Goal: Transaction & Acquisition: Purchase product/service

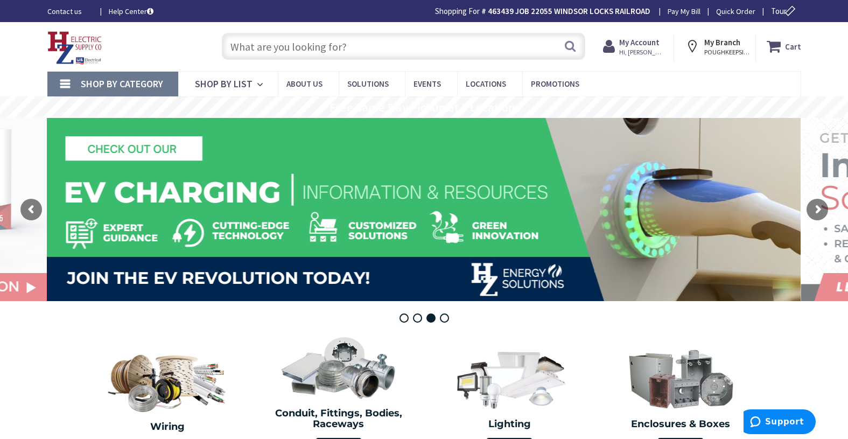
click at [318, 50] on input "text" at bounding box center [403, 46] width 363 height 27
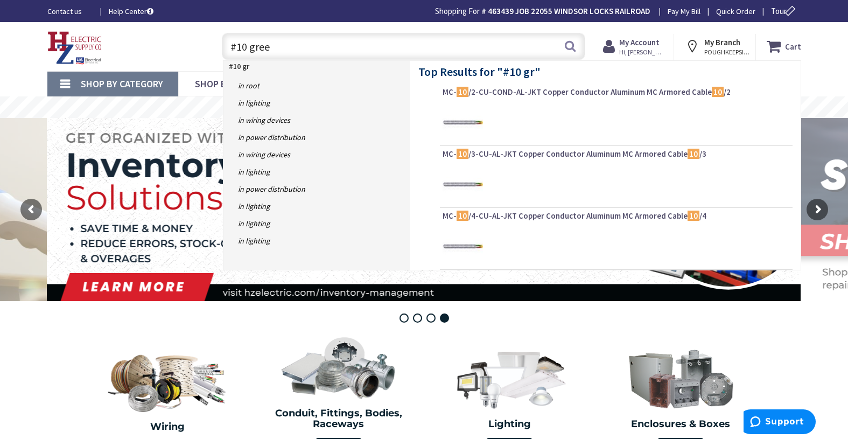
type input "#10 green"
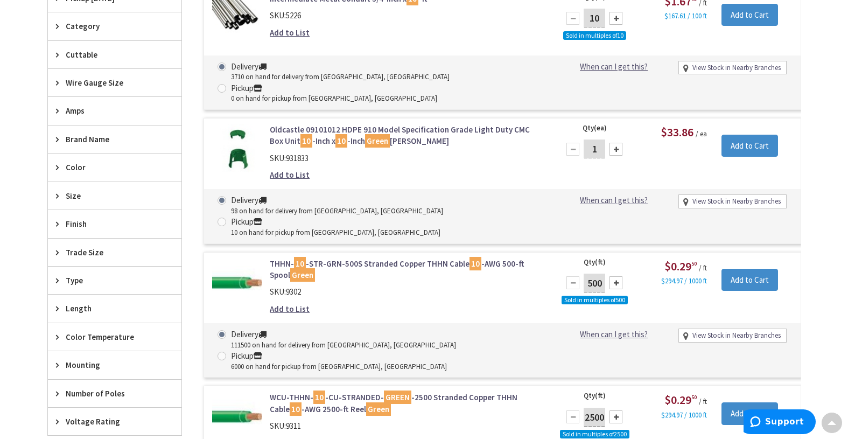
scroll to position [378, 0]
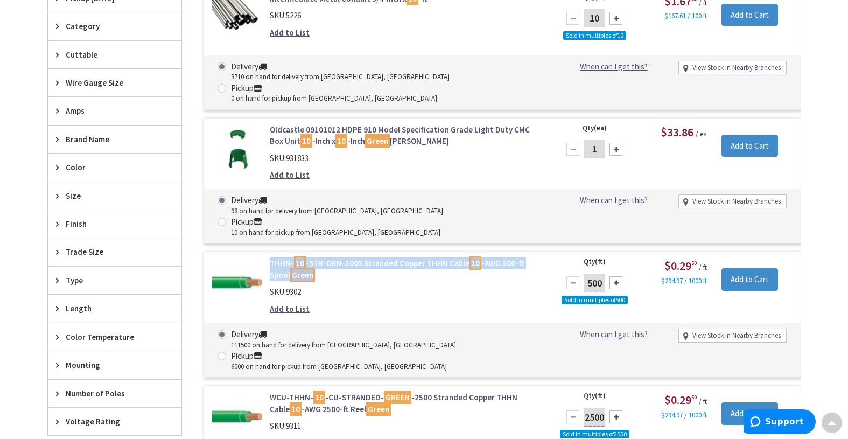
drag, startPoint x: 266, startPoint y: 217, endPoint x: 534, endPoint y: 234, distance: 268.0
click at [534, 257] on div "THHN- 10 -STR-GRN-500S Stranded Copper THHN Cable 10 -AWG 500-ft Spool Green SK…" at bounding box center [407, 288] width 290 height 62
copy link "THHN- 10 -STR-GRN-500S Stranded Copper THHN Cable 10 -AWG 500-ft Spool Green"
click at [342, 286] on div "SKU: 9302" at bounding box center [407, 291] width 274 height 11
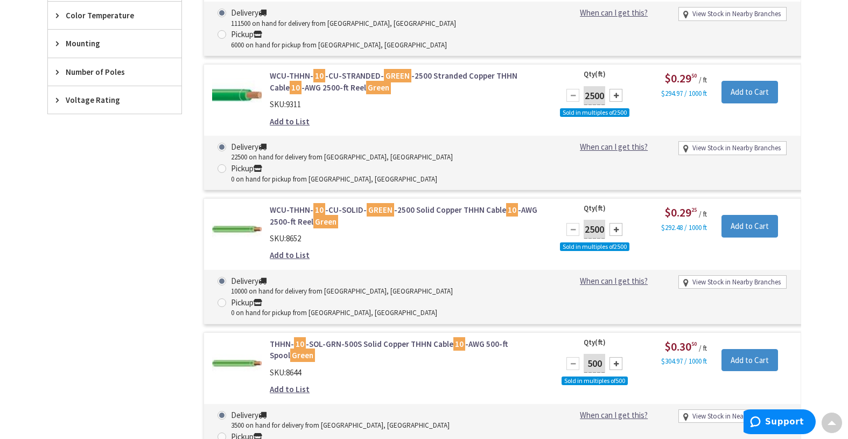
scroll to position [809, 0]
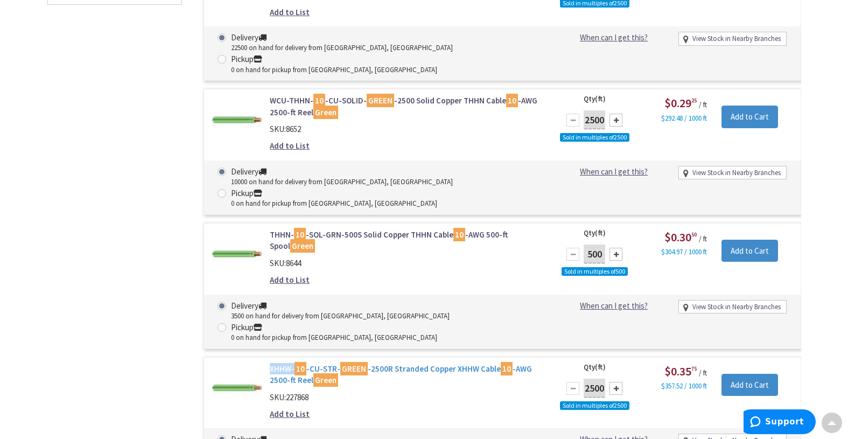
drag, startPoint x: 268, startPoint y: 238, endPoint x: 293, endPoint y: 244, distance: 26.1
click at [293, 363] on div "XHHW- 10 -CU-STR- GREEN -2500R Stranded Copper XHHW Cable 10 -AWG 2500-ft Reel …" at bounding box center [407, 394] width 290 height 62
click at [433, 391] on div "SKU: 227868" at bounding box center [407, 396] width 274 height 11
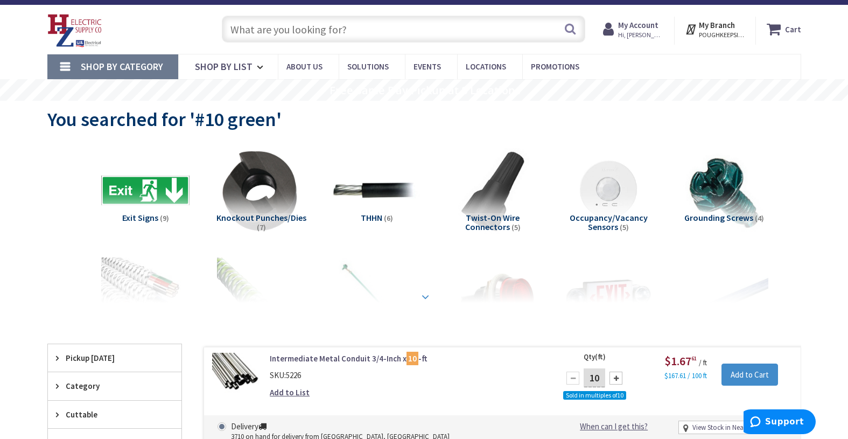
scroll to position [0, 0]
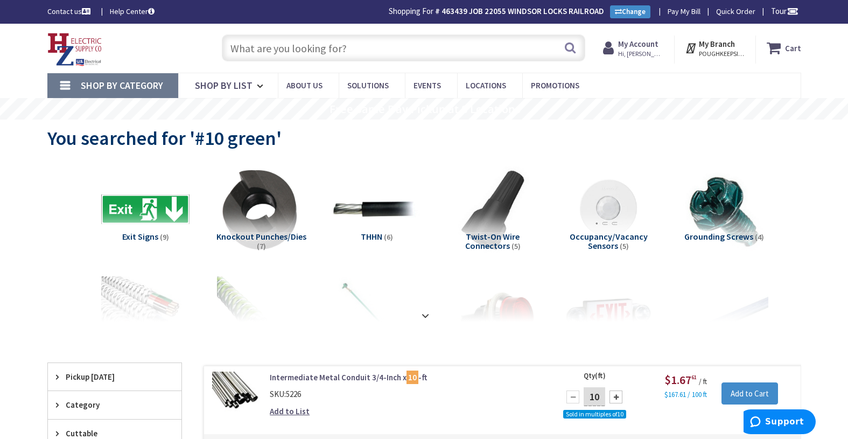
click at [309, 50] on input "text" at bounding box center [403, 47] width 363 height 27
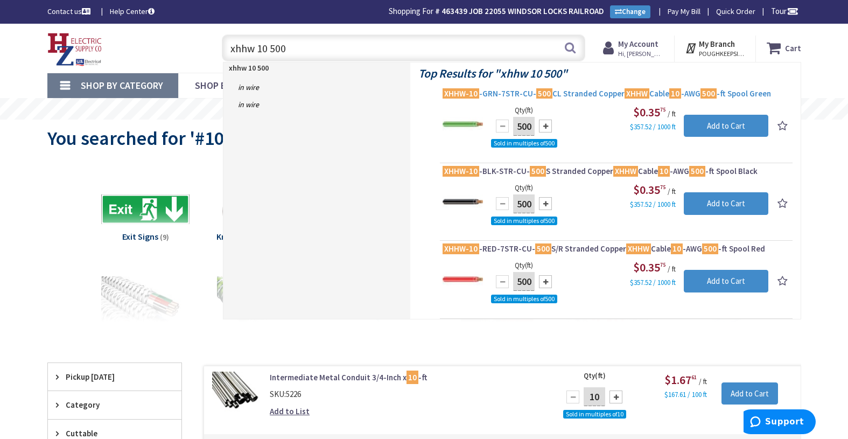
type input "xhhw 10 500"
click at [493, 91] on span "XHHW-10 -GRN-7STR-CU- 500 CL Stranded Copper XHHW Cable 10 -AWG 500 -ft Spool G…" at bounding box center [615, 93] width 347 height 11
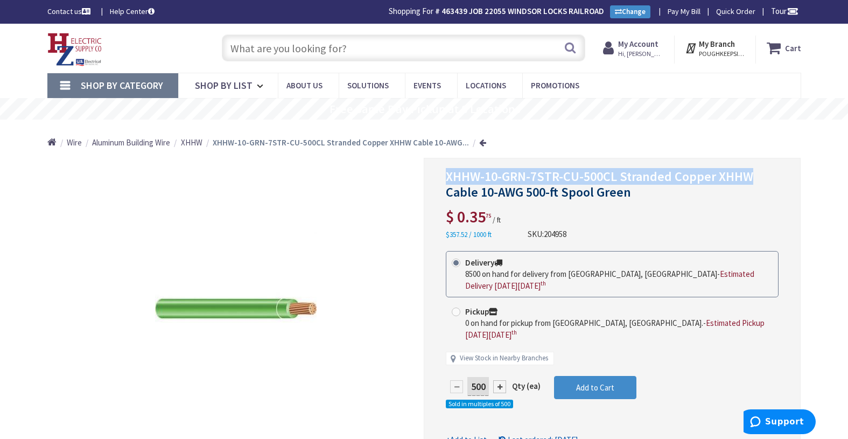
drag, startPoint x: 445, startPoint y: 175, endPoint x: 753, endPoint y: 169, distance: 308.5
click at [753, 169] on div "XHHW-10-GRN-7STR-CU-500CL Stranded Copper XHHW Cable 10-AWG 500-ft Spool Green …" at bounding box center [612, 314] width 377 height 312
copy span "XHHW-10-GRN-7STR-CU-500CL Stranded Copper XHHW"
drag, startPoint x: 574, startPoint y: 237, endPoint x: 526, endPoint y: 237, distance: 47.4
click at [526, 237] on div "XHHW-10-GRN-7STR-CU-500CL Stranded Copper XHHW Cable 10-AWG 500-ft Spool Green …" at bounding box center [612, 204] width 333 height 71
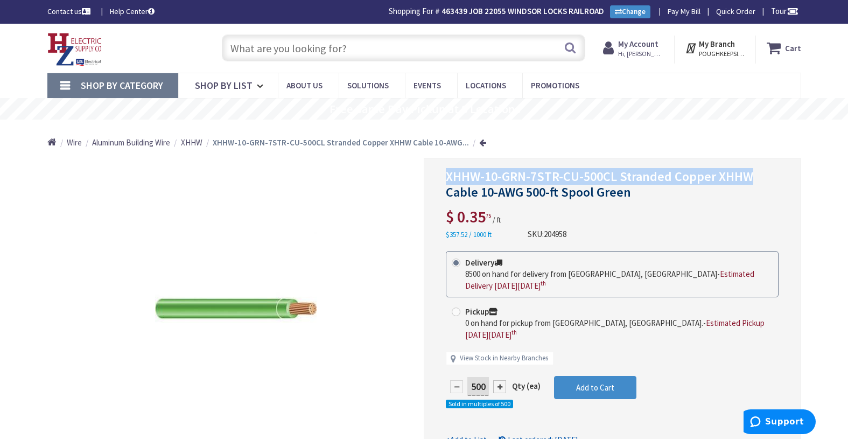
copy div "SKU: 204958"
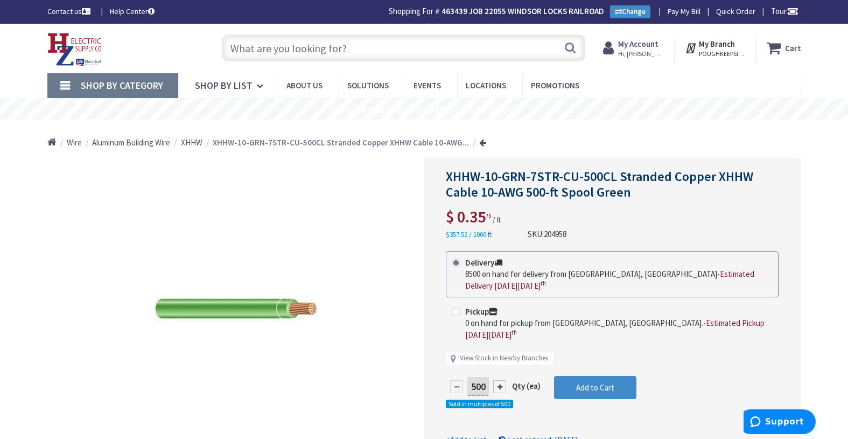
click at [285, 53] on input "text" at bounding box center [403, 47] width 363 height 27
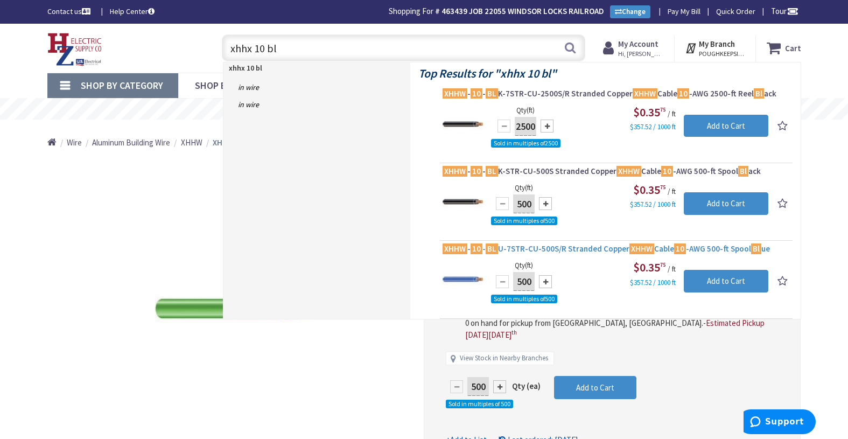
type input "xhhx 10 bl"
click at [515, 249] on span "XHHW - 10 - BL U-7STR-CU-500S/R Stranded Copper XHHW Cable 10 -AWG 500-ft Spool…" at bounding box center [615, 248] width 347 height 11
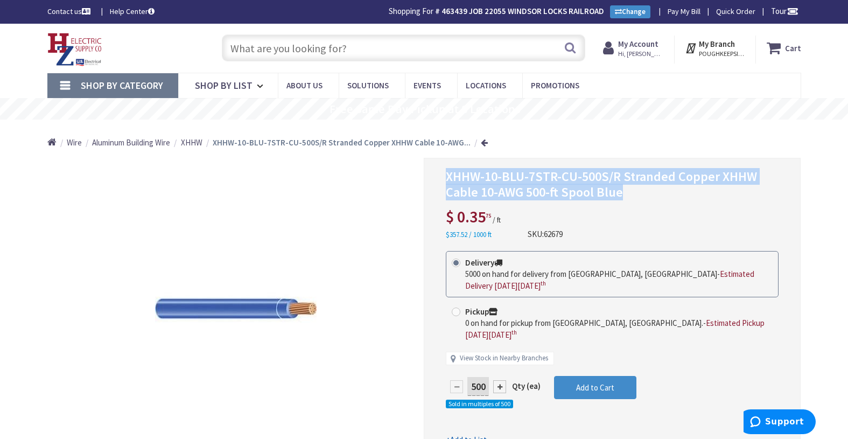
drag, startPoint x: 445, startPoint y: 174, endPoint x: 746, endPoint y: 188, distance: 301.2
click at [746, 188] on div "XHHW-10-BLU-7STR-CU-500S/R Stranded Copper XHHW Cable 10-AWG 500-ft Spool Blue …" at bounding box center [612, 314] width 377 height 312
copy span "XHHW-10-BLU-7STR-CU-500S/R Stranded Copper XHHW Cable 10-AWG 500-ft Spool Blue"
drag, startPoint x: 570, startPoint y: 231, endPoint x: 533, endPoint y: 232, distance: 36.6
click at [532, 231] on div "XHHW-10-BLU-7STR-CU-500S/R Stranded Copper XHHW Cable 10-AWG 500-ft Spool Blue …" at bounding box center [612, 204] width 333 height 71
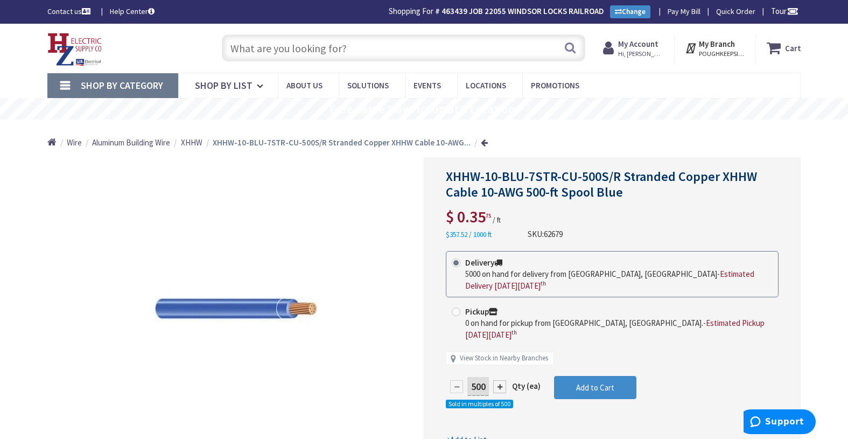
click at [583, 238] on div "XHHW-10-BLU-7STR-CU-500S/R Stranded Copper XHHW Cable 10-AWG 500-ft Spool Blue …" at bounding box center [612, 314] width 377 height 312
drag, startPoint x: 526, startPoint y: 234, endPoint x: 574, endPoint y: 229, distance: 48.6
click at [574, 230] on div "XHHW-10-BLU-7STR-CU-500S/R Stranded Copper XHHW Cable 10-AWG 500-ft Spool Blue …" at bounding box center [612, 204] width 333 height 71
drag, startPoint x: 547, startPoint y: 228, endPoint x: 581, endPoint y: 235, distance: 34.6
click at [581, 235] on div "XHHW-10-BLU-7STR-CU-500S/R Stranded Copper XHHW Cable 10-AWG 500-ft Spool Blue …" at bounding box center [612, 204] width 333 height 71
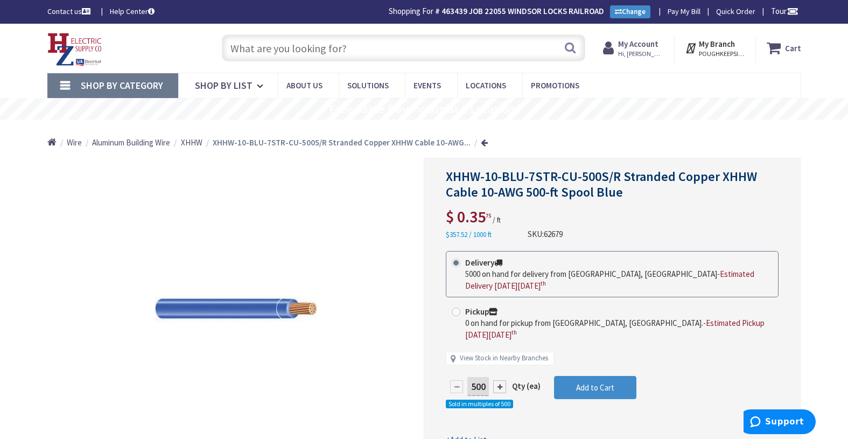
drag, startPoint x: 580, startPoint y: 236, endPoint x: 527, endPoint y: 234, distance: 52.8
click at [529, 236] on div "XHHW-10-BLU-7STR-CU-500S/R Stranded Copper XHHW Cable 10-AWG 500-ft Spool Blue …" at bounding box center [612, 204] width 333 height 71
copy div "SKU: 62679"
click at [596, 381] on button "Add to Cart" at bounding box center [595, 388] width 82 height 24
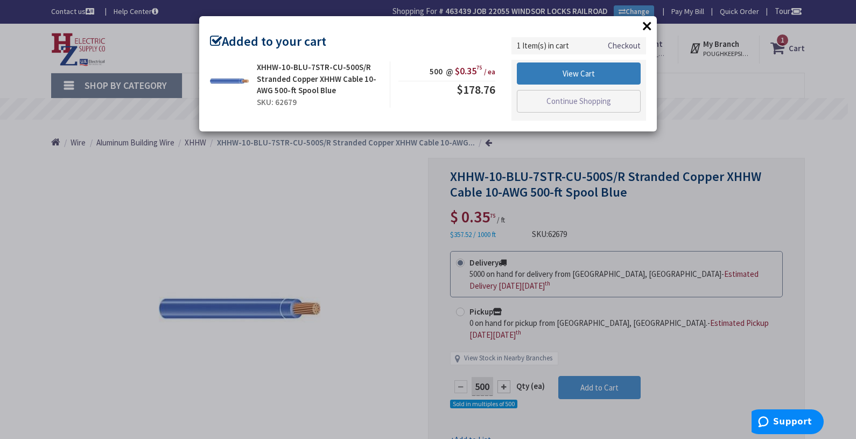
click at [583, 71] on link "View Cart" at bounding box center [579, 73] width 124 height 23
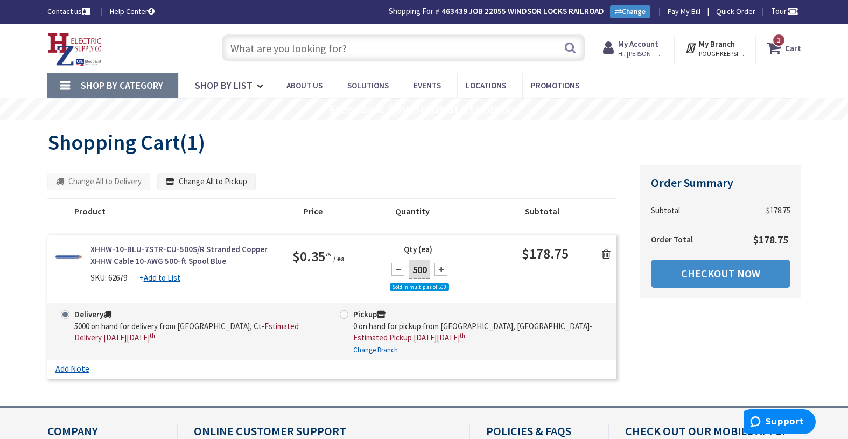
click at [288, 52] on input "text" at bounding box center [403, 47] width 363 height 27
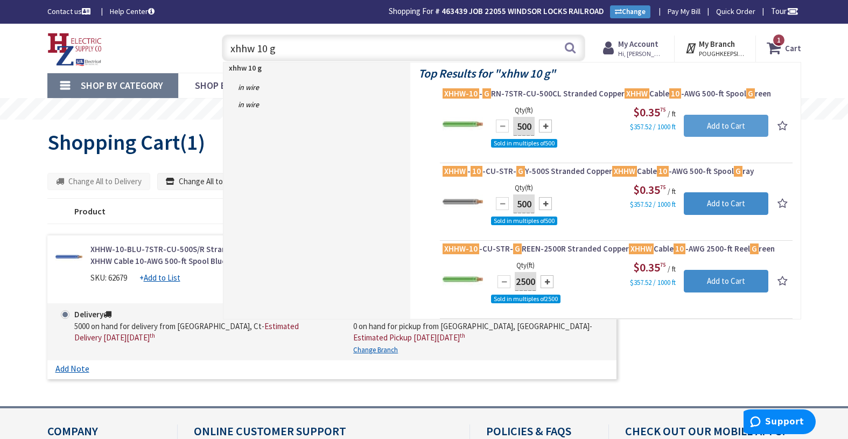
type input "xhhw 10 g"
click at [735, 126] on input "Add to Cart" at bounding box center [726, 126] width 84 height 23
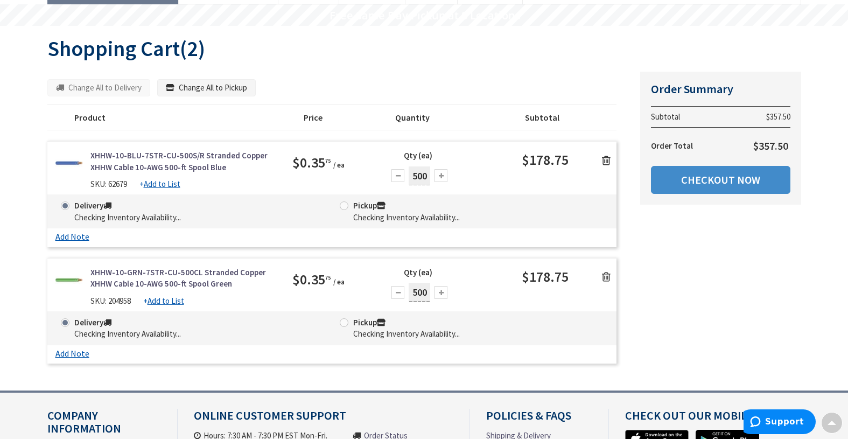
scroll to position [95, 0]
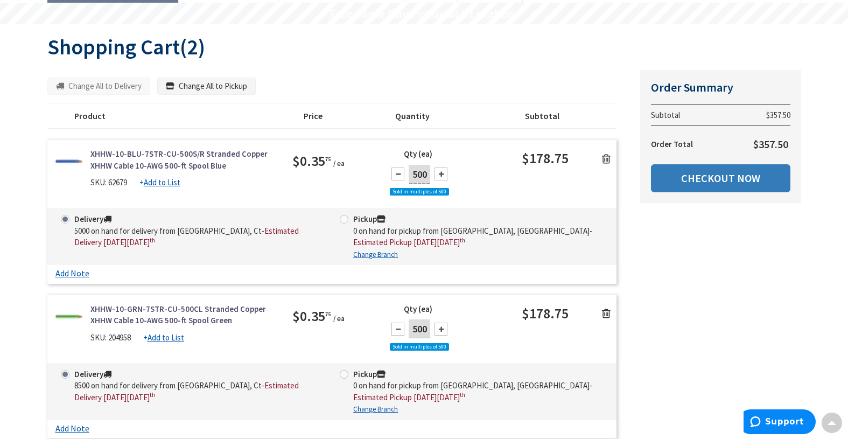
click at [722, 180] on link "Checkout Now" at bounding box center [720, 178] width 139 height 28
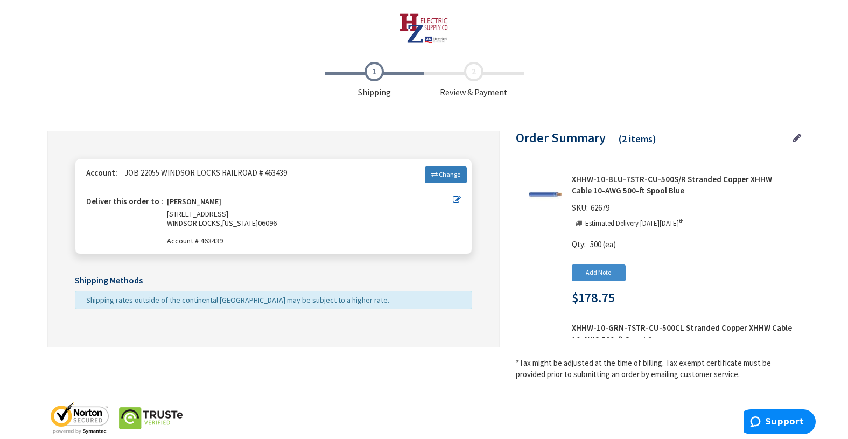
click at [447, 177] on span "Change" at bounding box center [450, 174] width 22 height 8
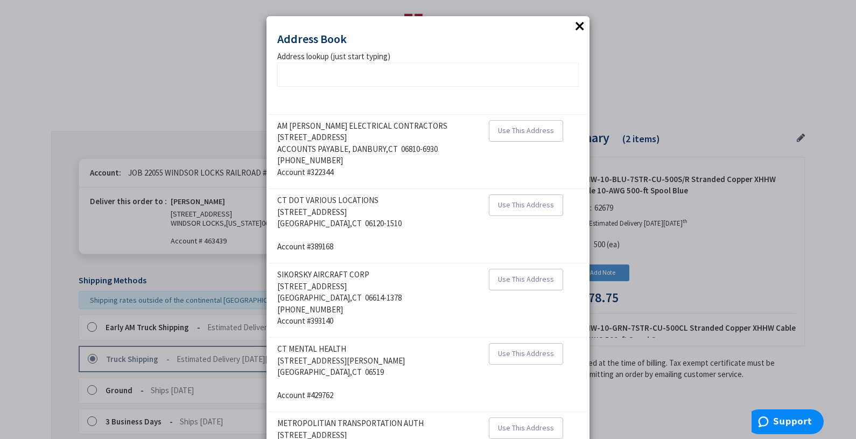
click at [306, 214] on span "[STREET_ADDRESS]" at bounding box center [311, 212] width 69 height 10
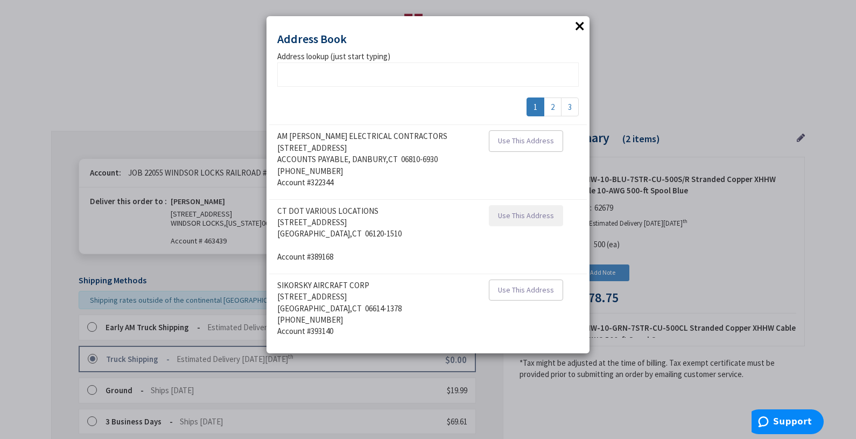
click at [507, 210] on span "Use This Address" at bounding box center [526, 215] width 56 height 10
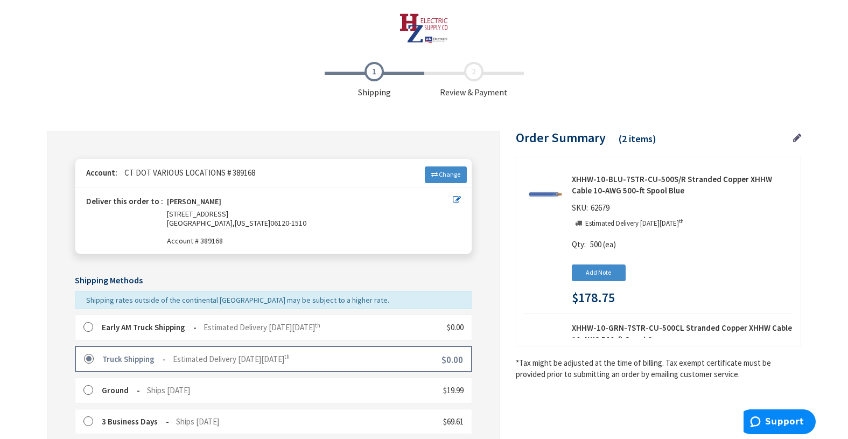
click at [91, 325] on label at bounding box center [91, 327] width 17 height 11
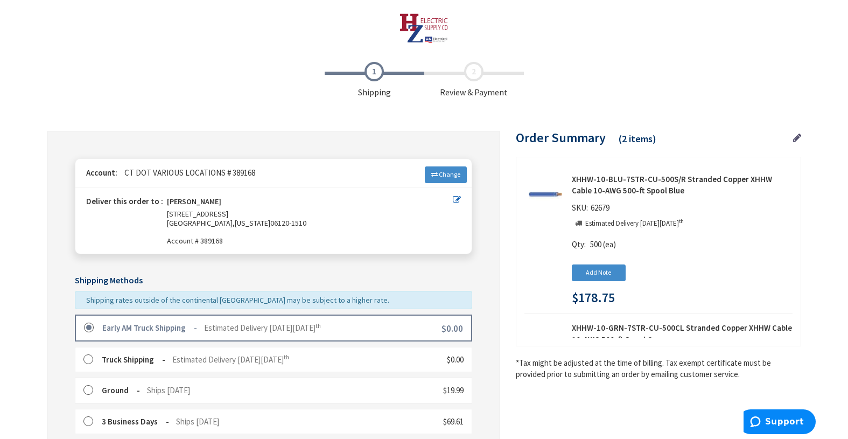
click at [86, 363] on label at bounding box center [91, 359] width 17 height 11
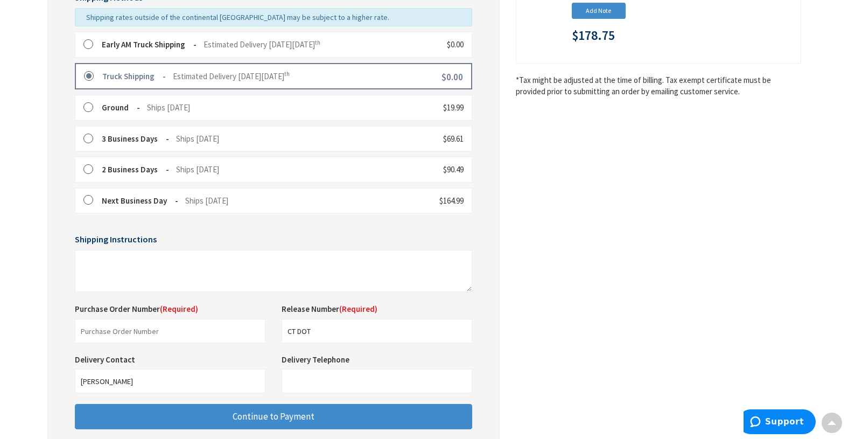
scroll to position [323, 0]
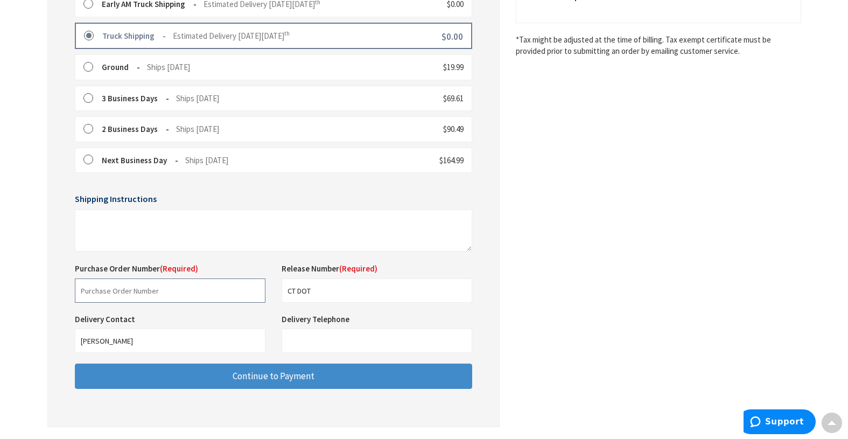
click at [112, 290] on input "text" at bounding box center [170, 290] width 191 height 24
type input "D 60662"
drag, startPoint x: 330, startPoint y: 292, endPoint x: 257, endPoint y: 292, distance: 73.2
click at [257, 292] on div "Purchase Order Number (Required) D 60662 This is a required field. Release Numb…" at bounding box center [273, 288] width 413 height 51
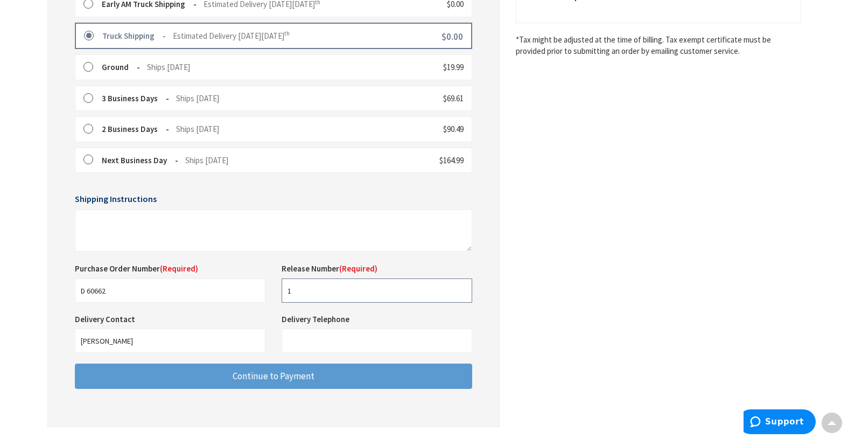
type input "1"
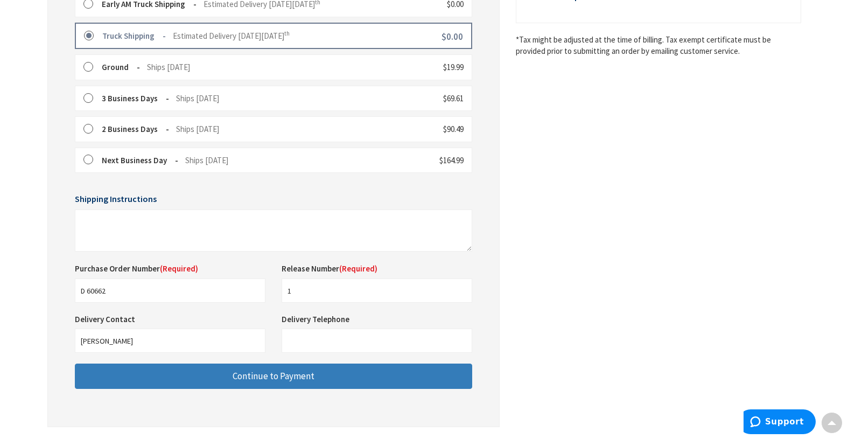
click at [287, 374] on span "Continue to Payment" at bounding box center [274, 376] width 82 height 12
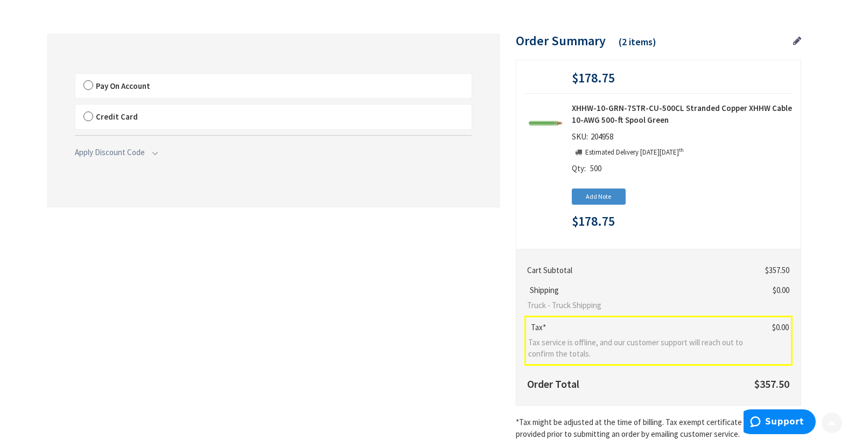
scroll to position [108, 0]
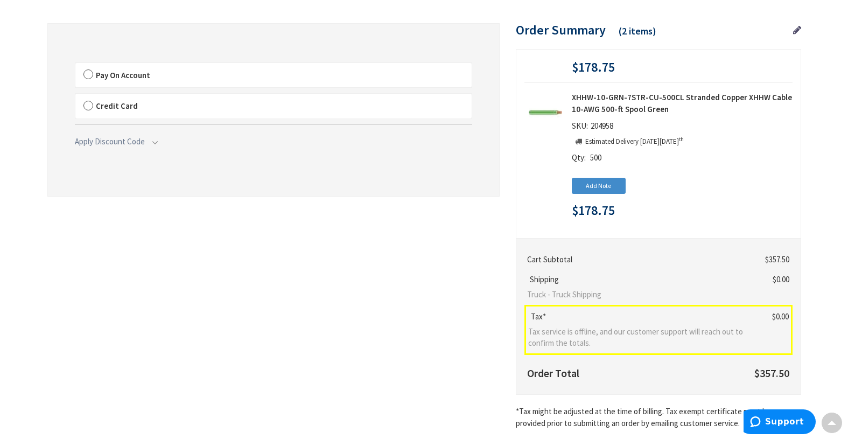
click at [91, 75] on label "Pay On Account" at bounding box center [273, 75] width 396 height 25
click at [75, 65] on input "Pay On Account" at bounding box center [75, 65] width 0 height 0
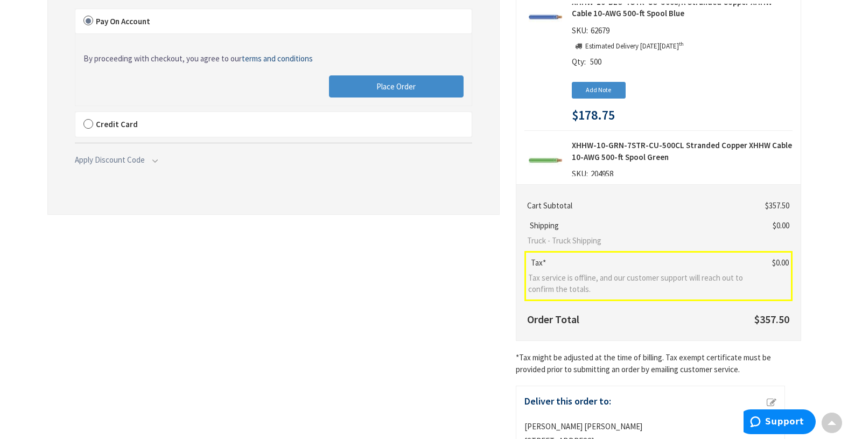
scroll to position [6, 0]
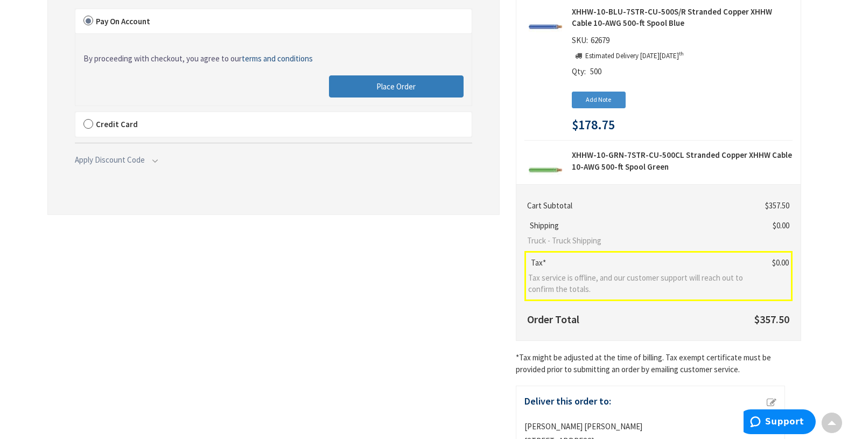
click at [399, 80] on button "Place Order" at bounding box center [396, 86] width 135 height 23
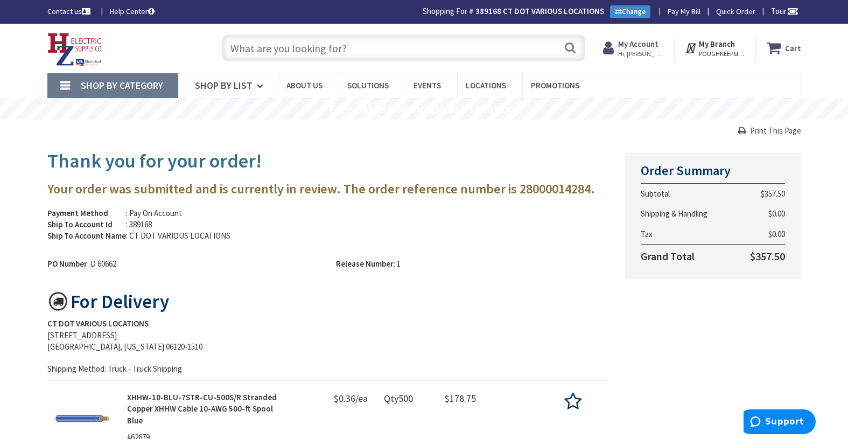
click at [246, 48] on input "text" at bounding box center [403, 47] width 363 height 27
click at [240, 53] on input "text" at bounding box center [403, 47] width 363 height 27
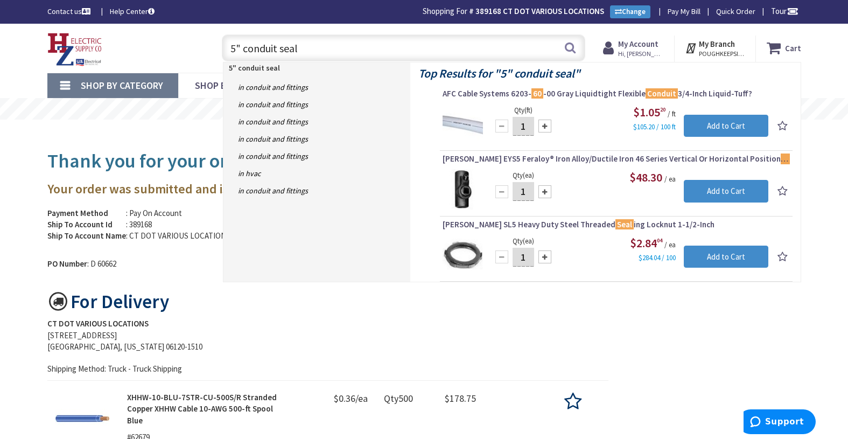
type input "5" conduit seal"
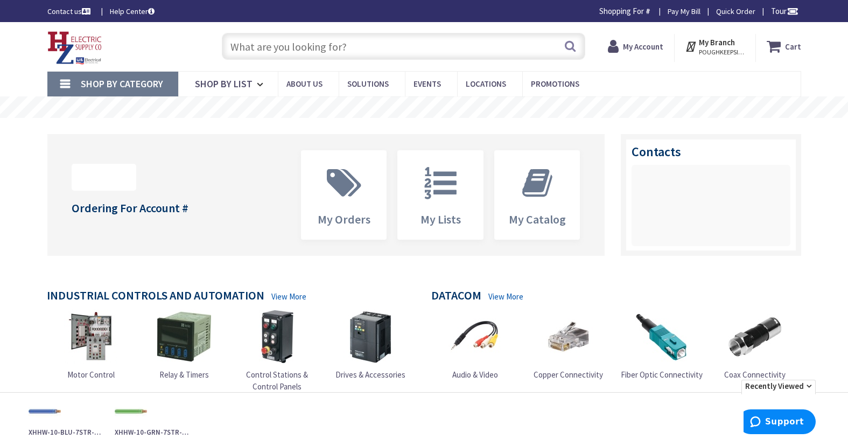
click at [262, 50] on input "text" at bounding box center [403, 46] width 363 height 27
paste input "CRC-500"
type input "CRC-500"
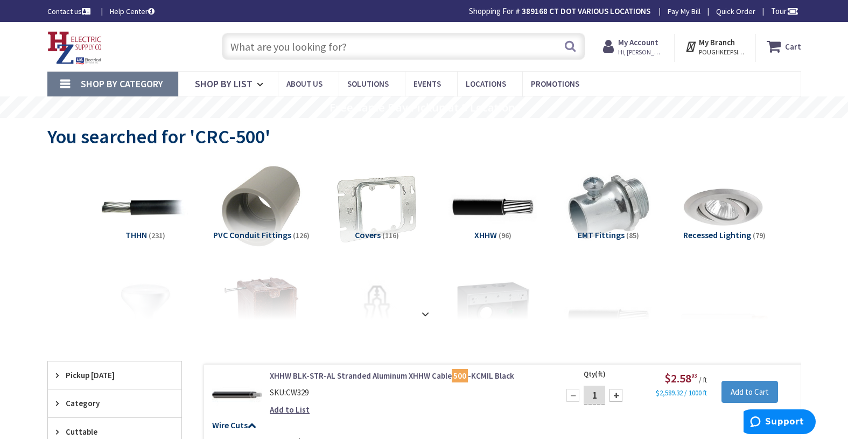
click at [272, 45] on input "text" at bounding box center [403, 46] width 363 height 27
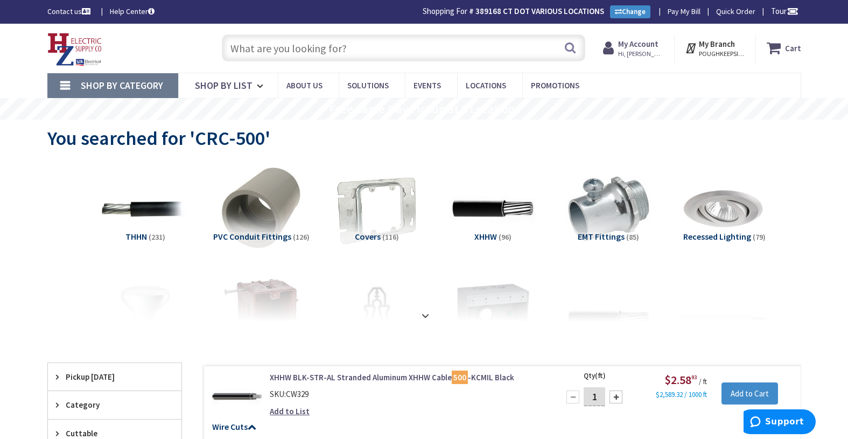
paste input "CRC-500"
type input "CRC-500"
click at [257, 51] on input "text" at bounding box center [403, 47] width 363 height 27
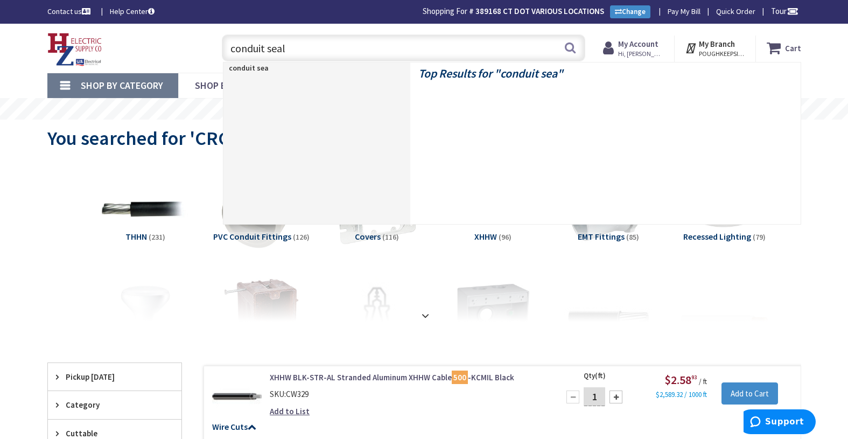
type input "conduit seal"
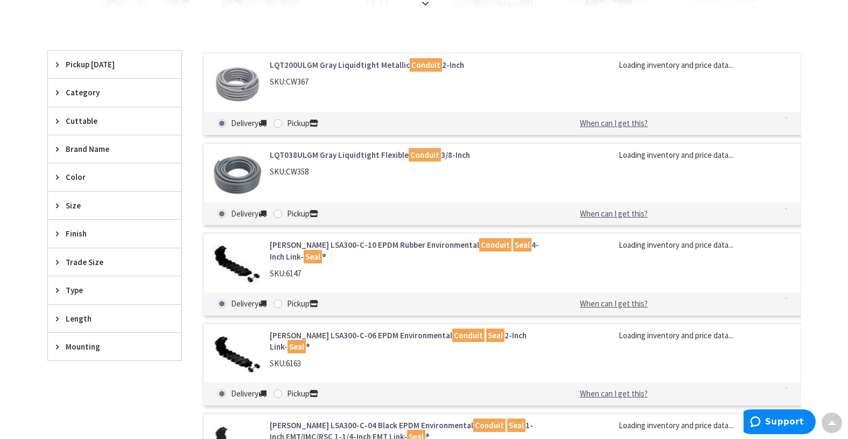
scroll to position [484, 0]
